Goal: Task Accomplishment & Management: Manage account settings

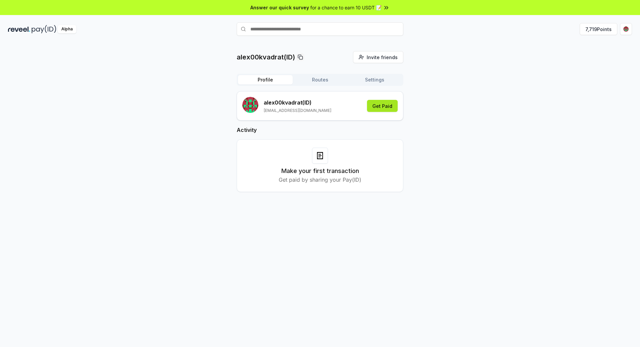
click at [380, 104] on button "Get Paid" at bounding box center [382, 106] width 31 height 12
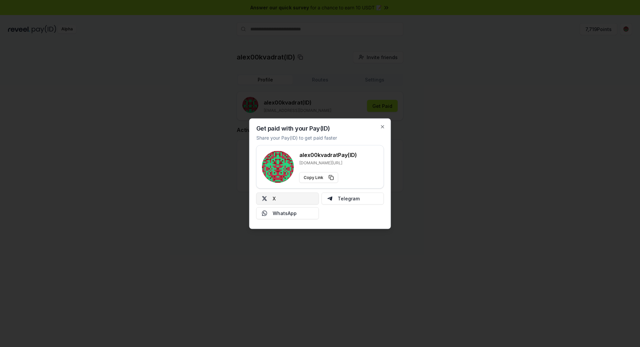
click at [277, 197] on button "X" at bounding box center [288, 198] width 63 height 12
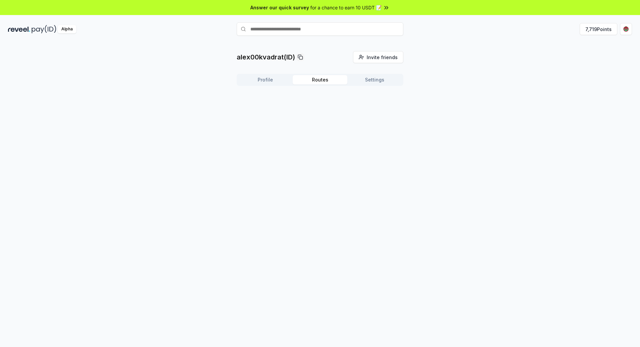
click at [327, 80] on button "Routes" at bounding box center [320, 79] width 55 height 9
click at [378, 79] on button "Settings" at bounding box center [375, 79] width 55 height 9
click at [267, 81] on button "Profile" at bounding box center [265, 79] width 55 height 9
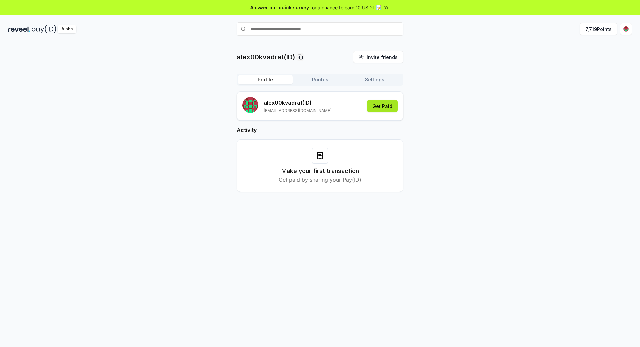
click at [385, 102] on button "Get Paid" at bounding box center [382, 106] width 31 height 12
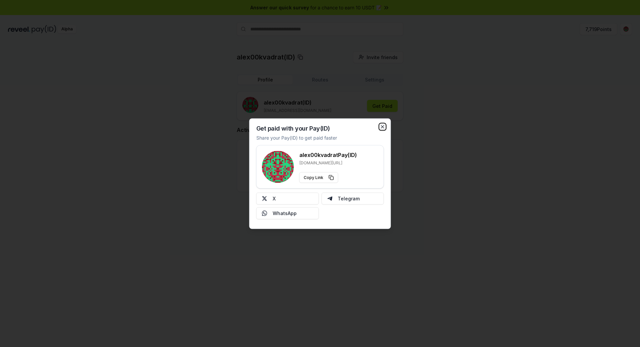
click at [383, 126] on icon "button" at bounding box center [382, 126] width 5 height 5
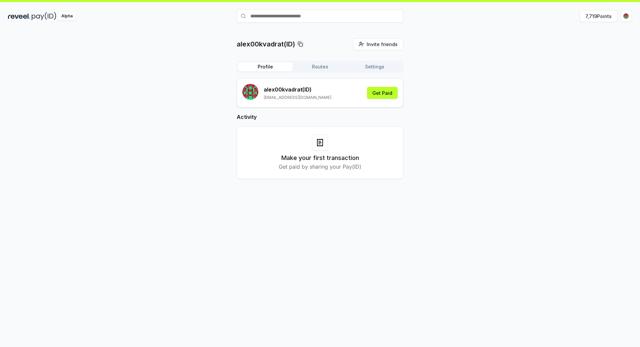
scroll to position [19, 0]
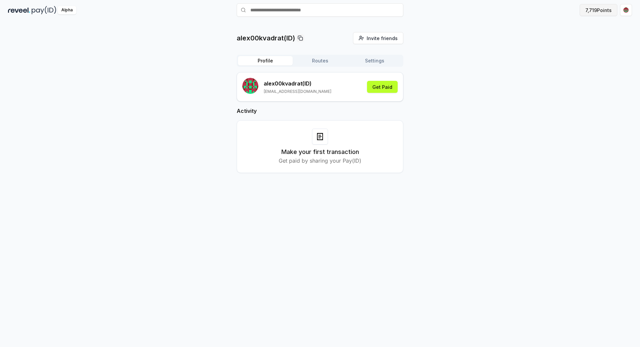
click at [600, 8] on button "7,719 Points" at bounding box center [599, 10] width 38 height 12
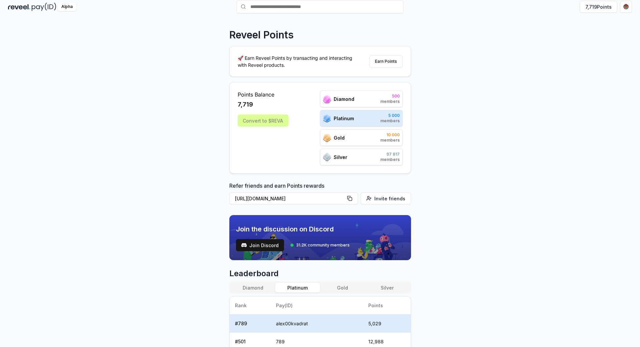
scroll to position [33, 0]
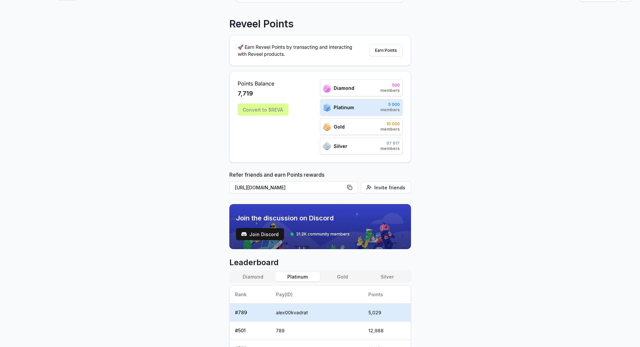
click at [352, 124] on div "Gold 10 000 members" at bounding box center [361, 126] width 83 height 17
click at [357, 110] on div "Platinum 5 000 members" at bounding box center [361, 107] width 83 height 17
click at [270, 112] on div "Convert to $REVA" at bounding box center [263, 109] width 51 height 12
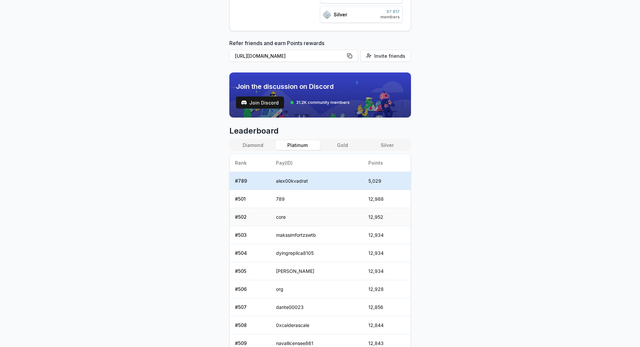
scroll to position [133, 0]
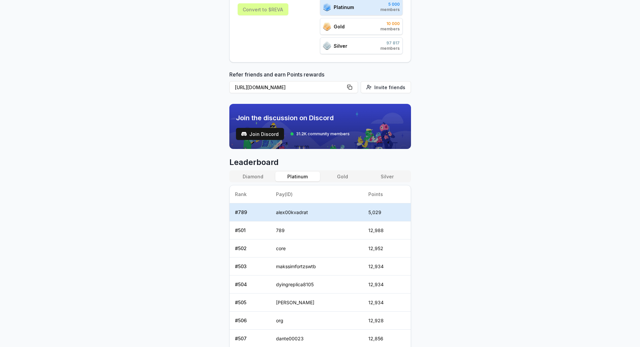
click at [630, 325] on body "Answer our quick survey for a chance to earn 10 USDT 📝 Alpha 7,719 Points Revee…" at bounding box center [320, 173] width 640 height 347
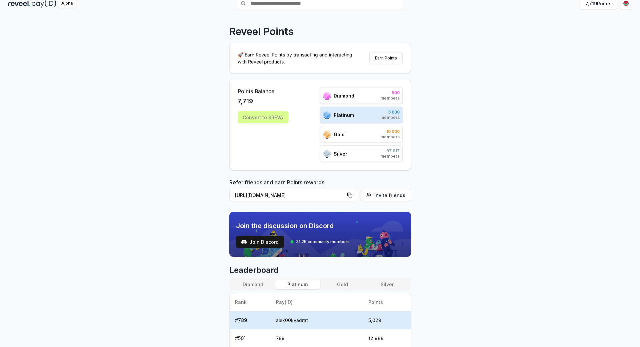
scroll to position [33, 0]
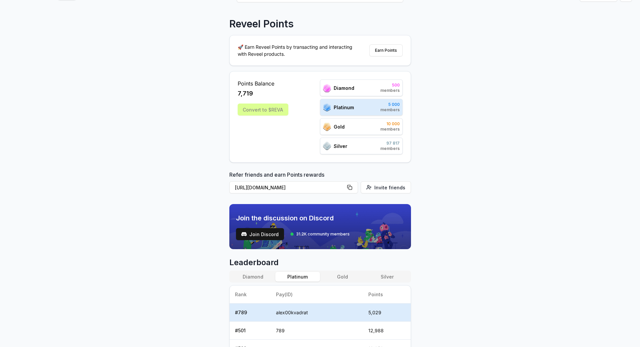
click at [266, 111] on div "Convert to $REVA" at bounding box center [263, 109] width 51 height 12
click at [266, 107] on div "Convert to $REVA" at bounding box center [263, 109] width 51 height 12
